Goal: Information Seeking & Learning: Learn about a topic

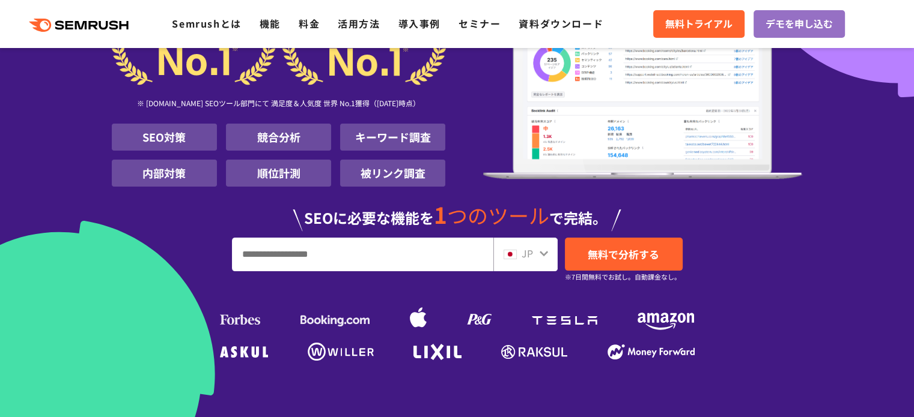
scroll to position [300, 0]
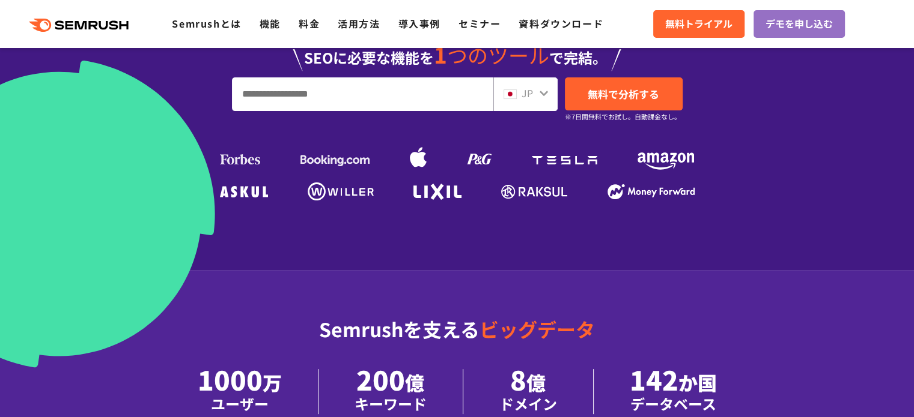
click at [270, 103] on input "URL、キーワードを入力してください" at bounding box center [362, 94] width 260 height 32
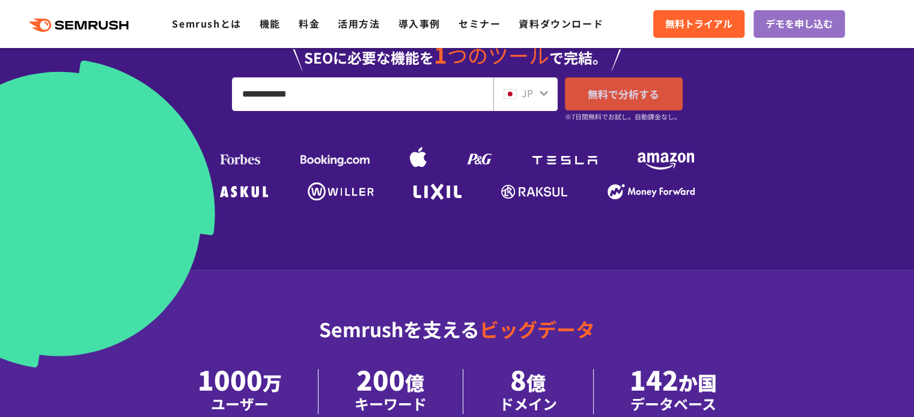
type input "**********"
click at [613, 91] on span "無料で分析する" at bounding box center [622, 93] width 71 height 15
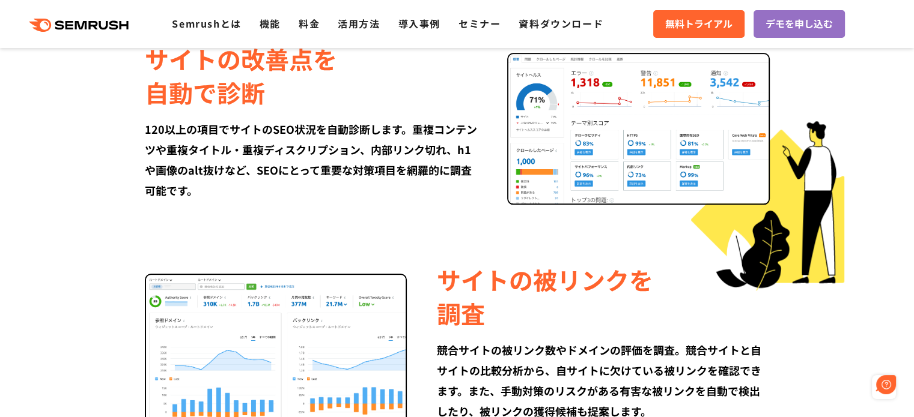
scroll to position [1622, 0]
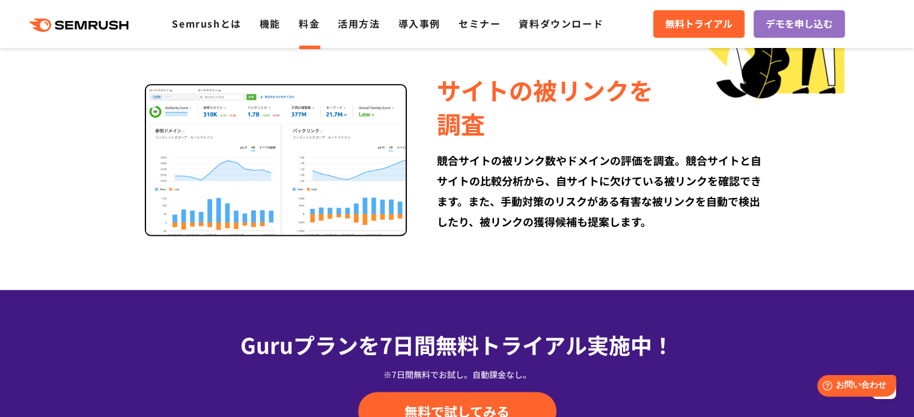
click at [308, 23] on link "料金" at bounding box center [309, 23] width 21 height 14
